Goal: Find specific page/section: Find specific page/section

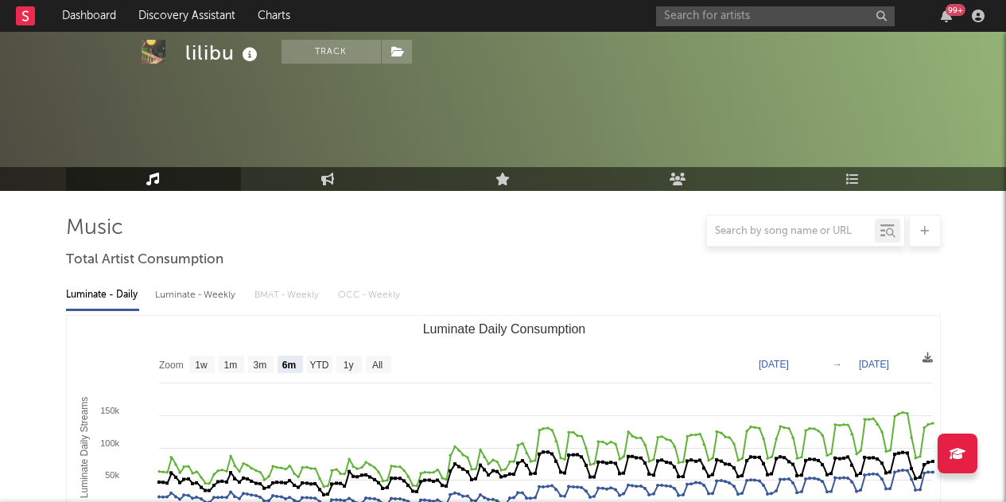
select select "6m"
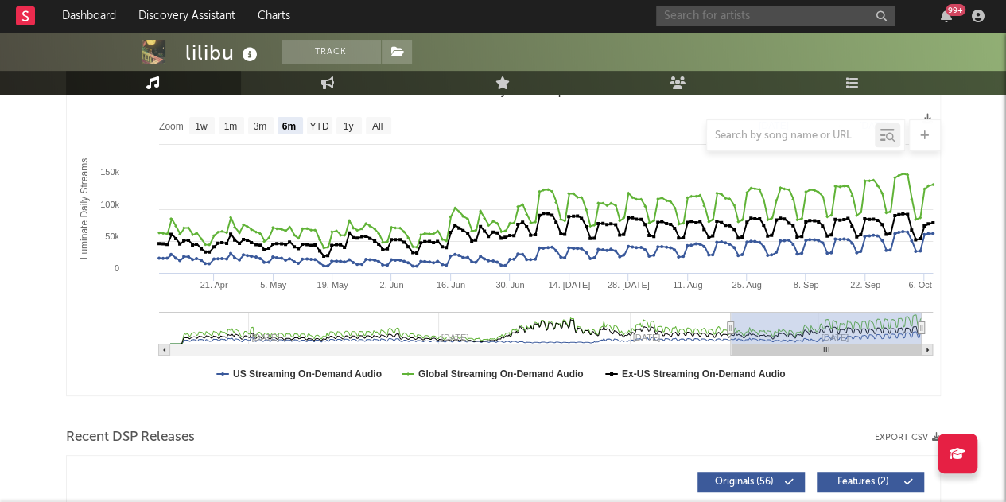
scroll to position [239, 0]
click at [746, 23] on input "text" at bounding box center [775, 16] width 239 height 20
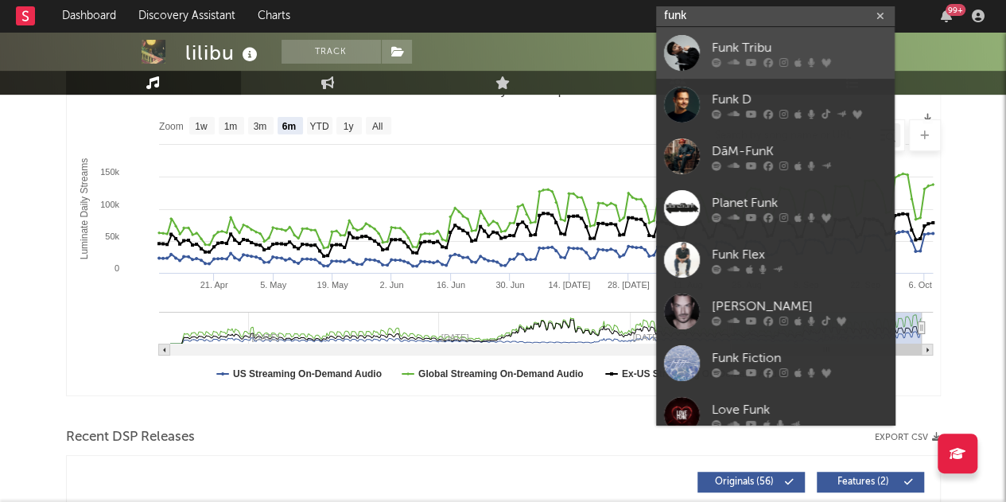
type input "funk"
click at [744, 41] on div "Funk Tribu" at bounding box center [799, 47] width 175 height 19
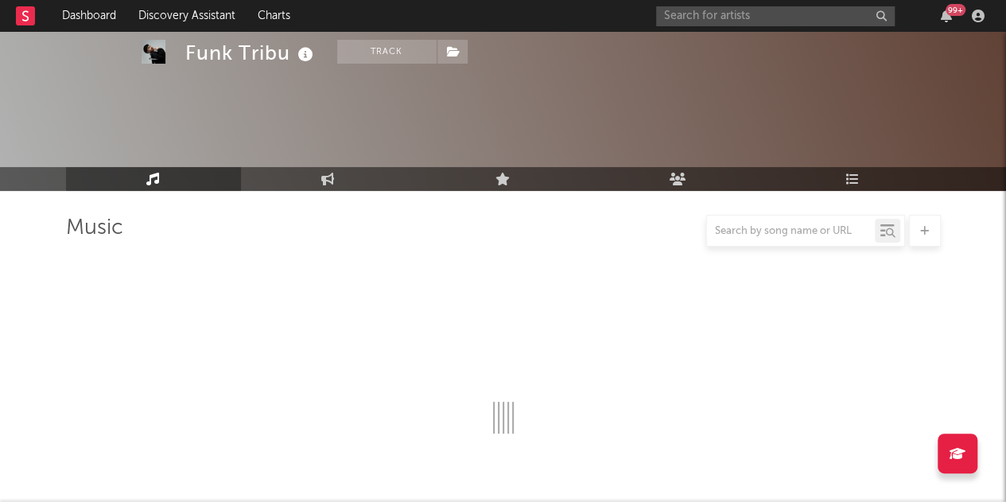
select select "6m"
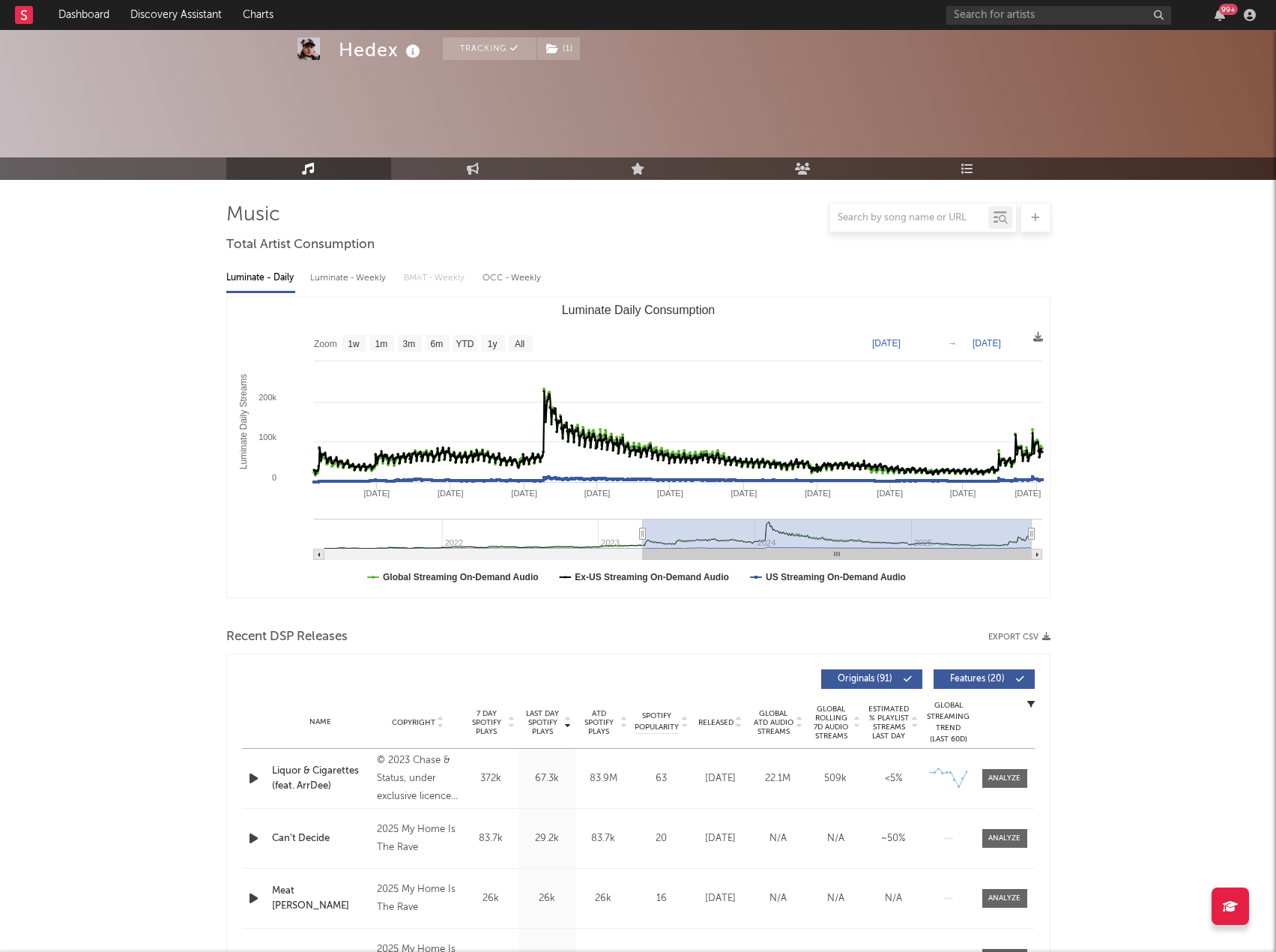
select select "6m"
